Goal: Check status

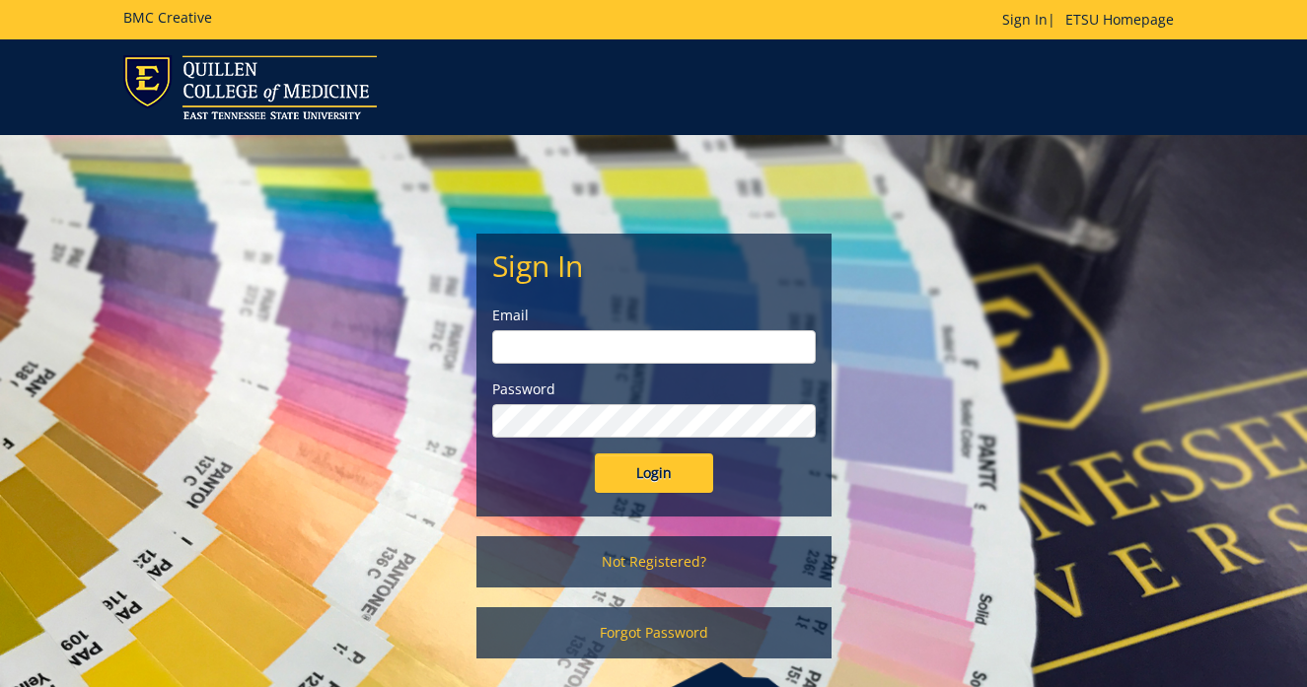
click at [592, 328] on div "Email" at bounding box center [653, 335] width 323 height 58
type input "fugatecm@etsu.edu"
click at [653, 473] on input "Login" at bounding box center [654, 473] width 118 height 39
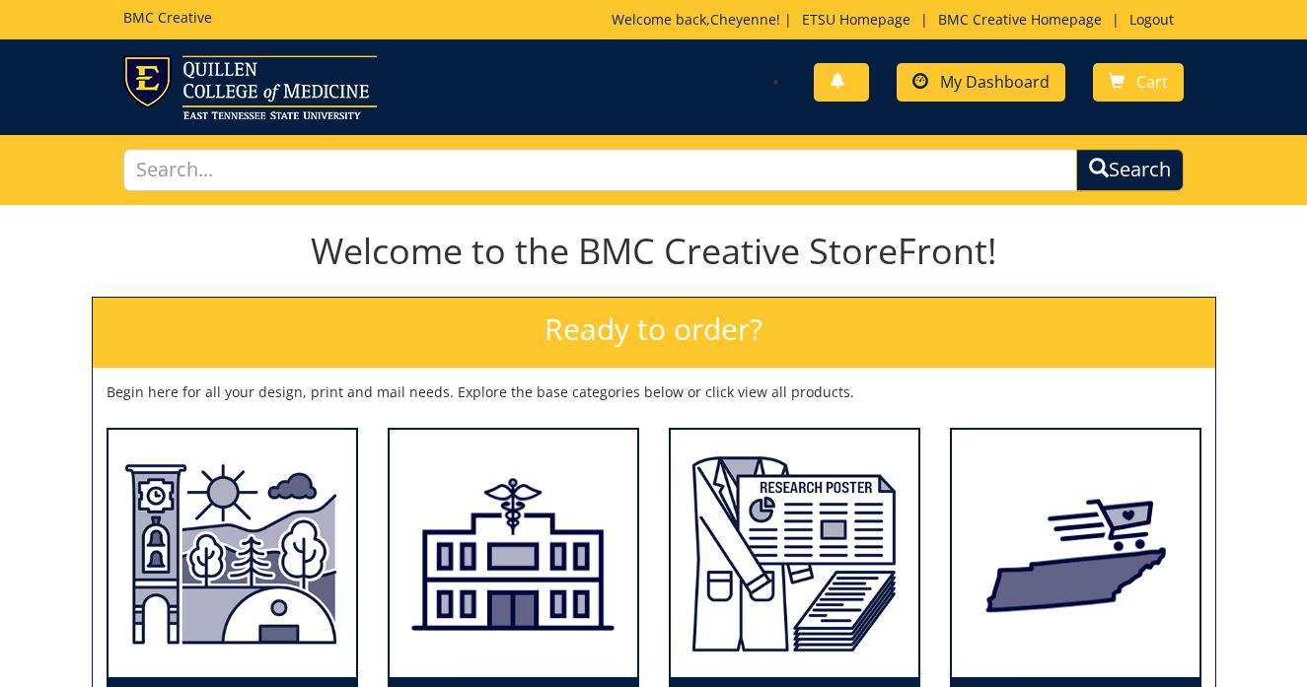
click at [952, 73] on span "My Dashboard" at bounding box center [994, 82] width 109 height 22
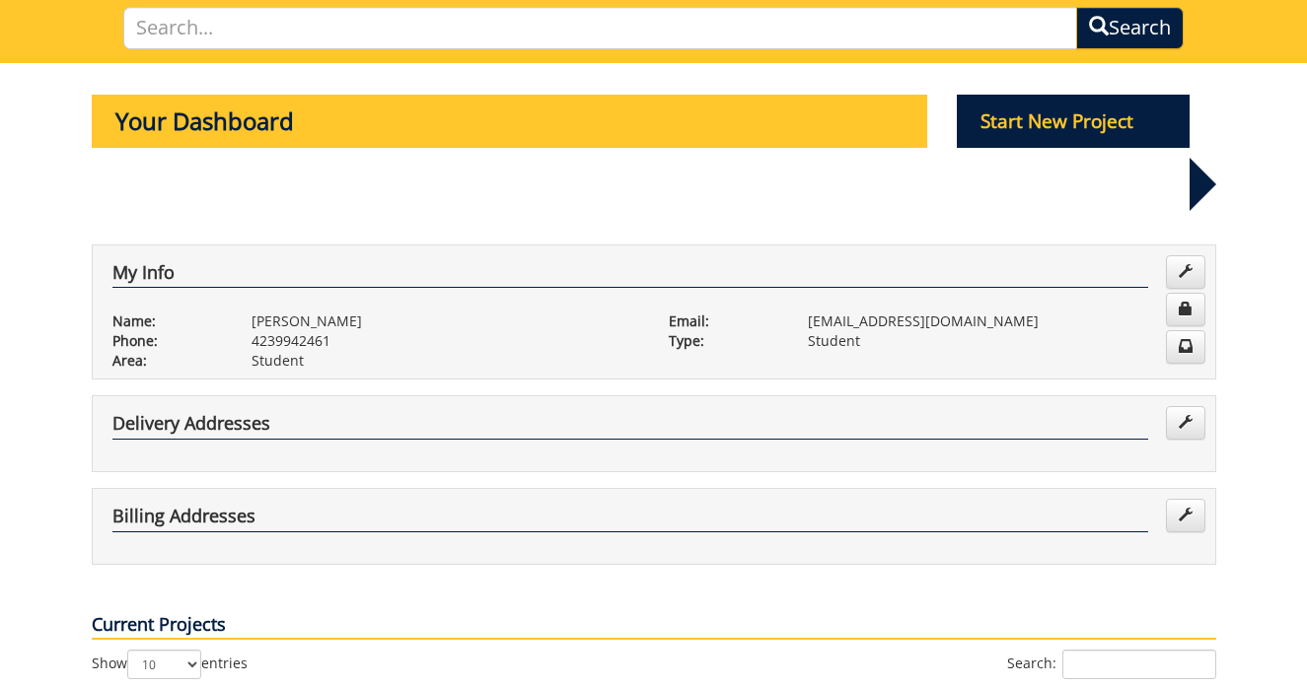
scroll to position [725, 0]
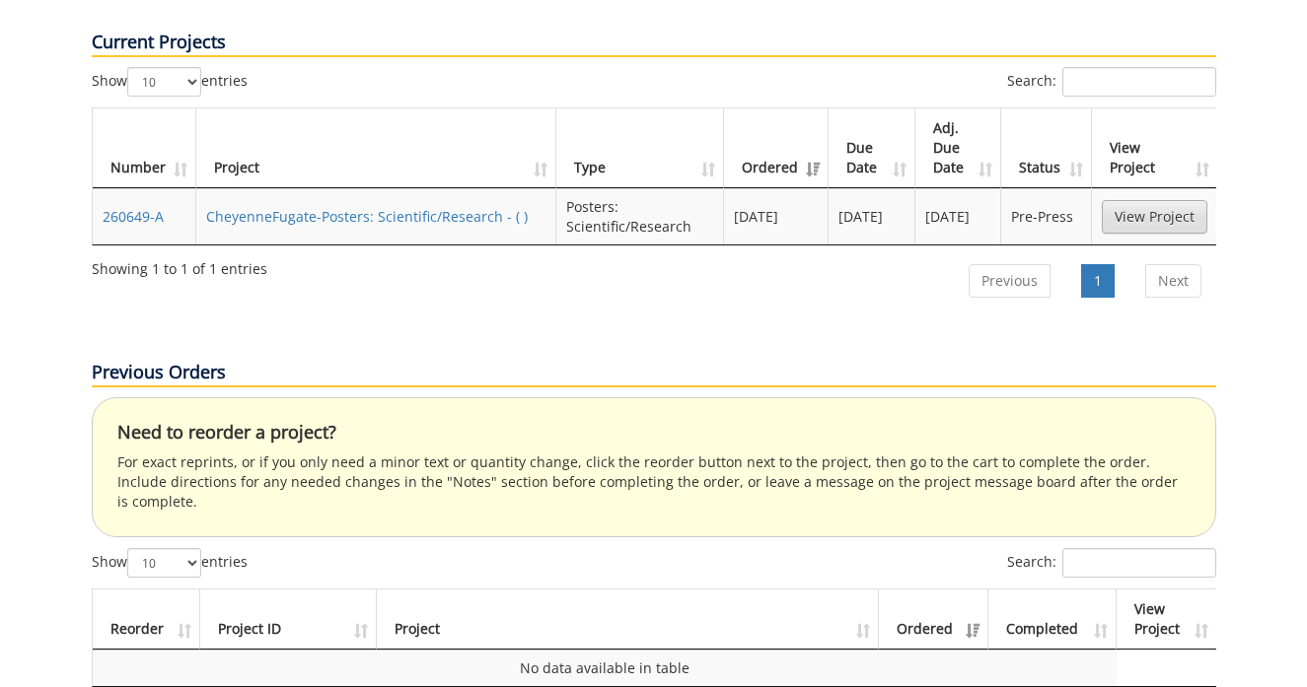
click at [1138, 200] on link "View Project" at bounding box center [1154, 217] width 106 height 34
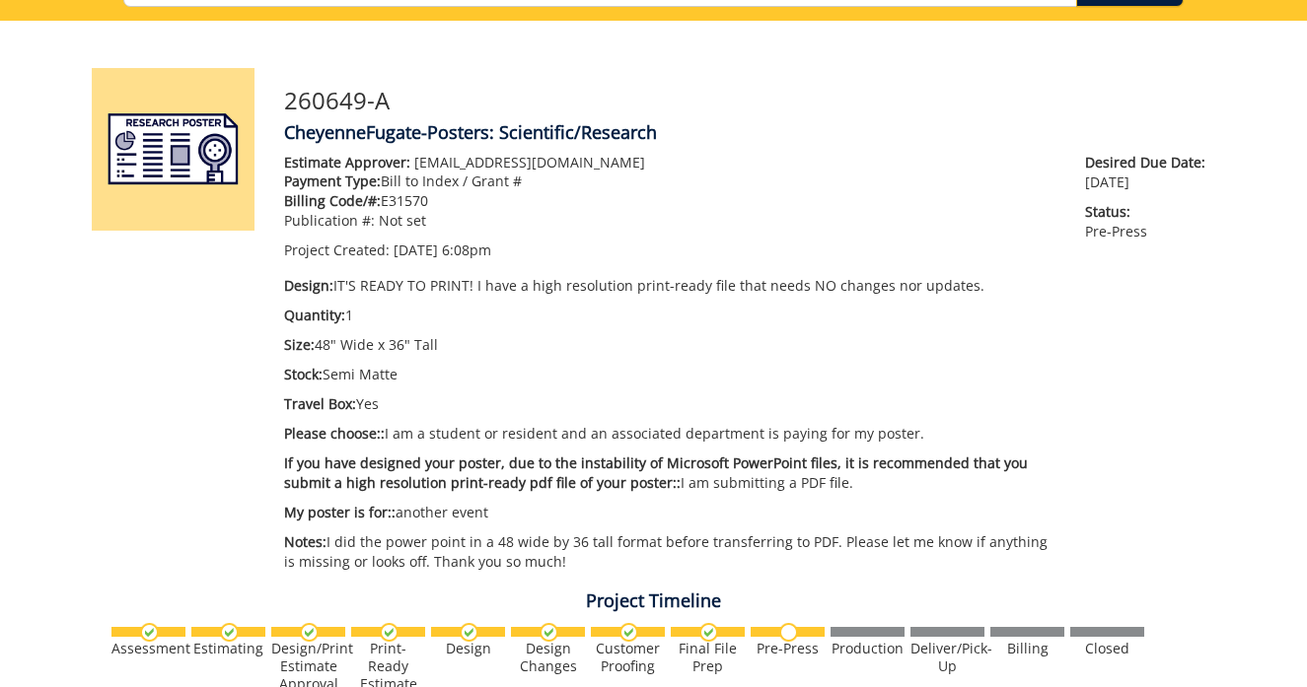
scroll to position [149, 0]
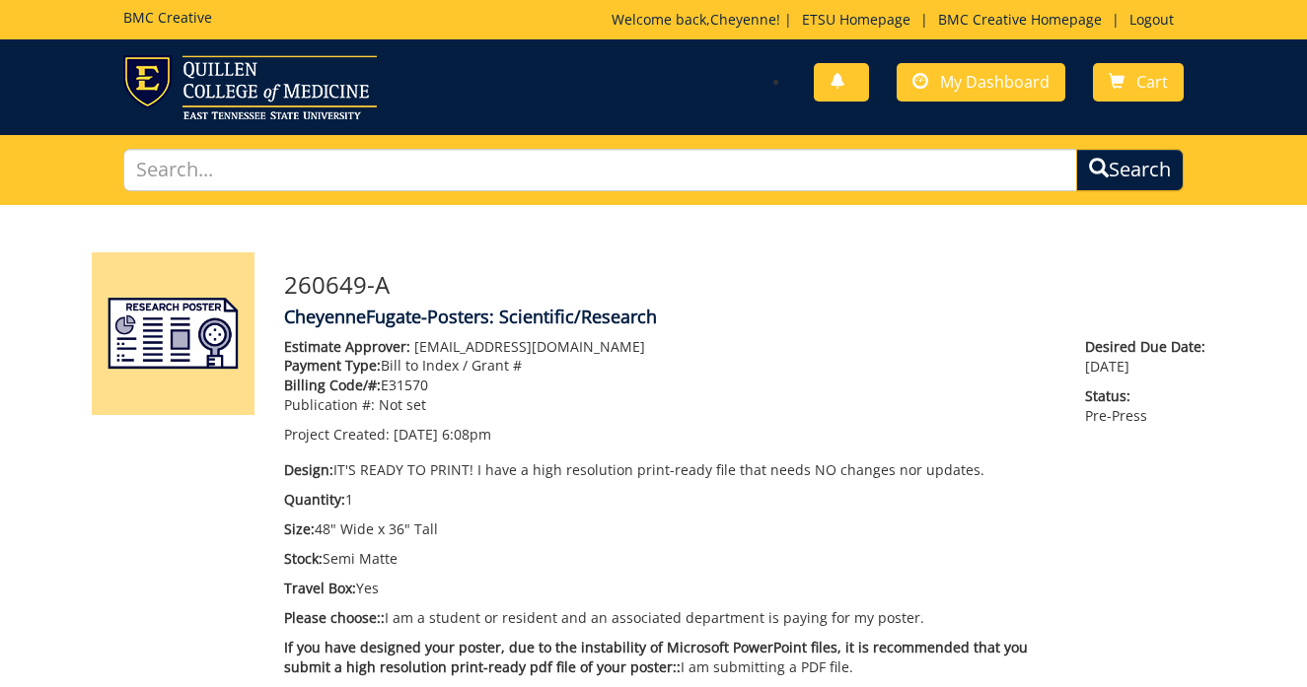
scroll to position [214, 0]
